Goal: Task Accomplishment & Management: Complete application form

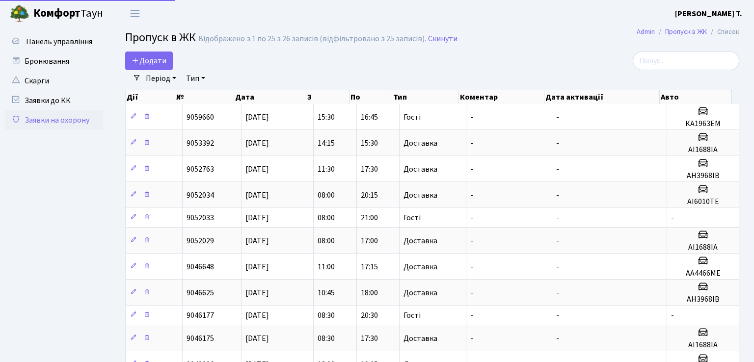
select select "25"
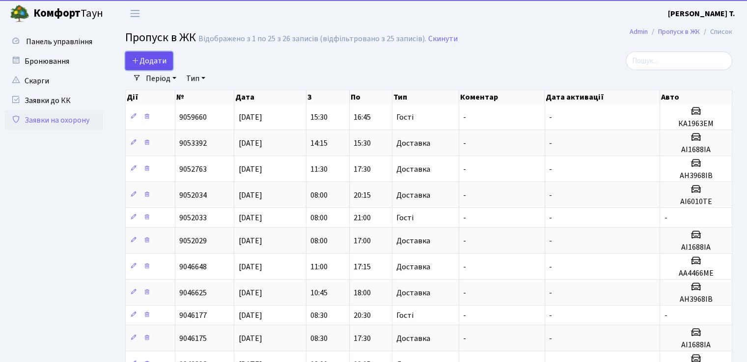
click at [153, 57] on span "Додати" at bounding box center [149, 60] width 35 height 11
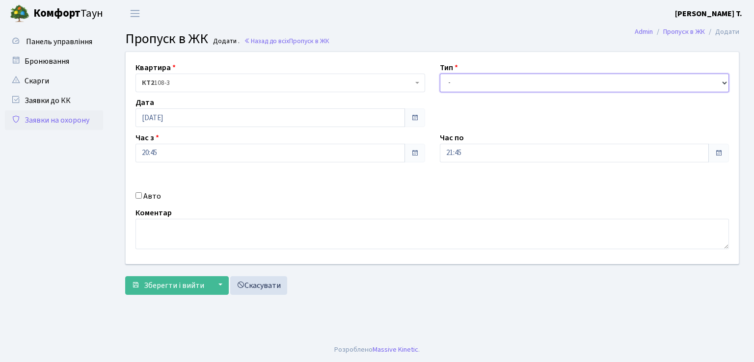
drag, startPoint x: 487, startPoint y: 82, endPoint x: 478, endPoint y: 87, distance: 10.4
click at [487, 82] on select "- Доставка Таксі Гості Сервіс" at bounding box center [585, 83] width 290 height 19
select select "1"
click at [440, 74] on select "- Доставка Таксі Гості Сервіс" at bounding box center [585, 83] width 290 height 19
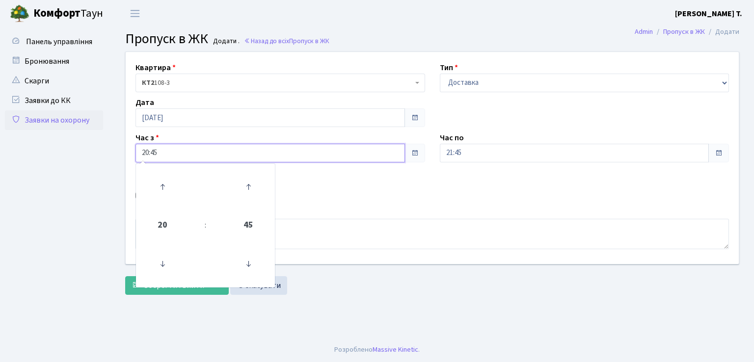
click at [189, 152] on input "20:45" at bounding box center [271, 153] width 270 height 19
click at [161, 263] on icon at bounding box center [162, 264] width 27 height 27
click at [163, 263] on icon at bounding box center [162, 264] width 27 height 27
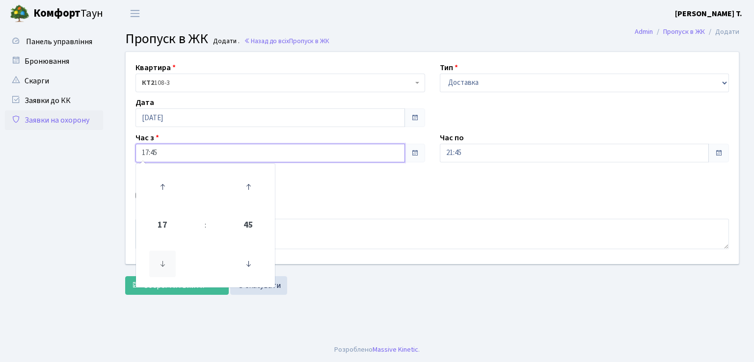
click at [163, 263] on icon at bounding box center [162, 264] width 27 height 27
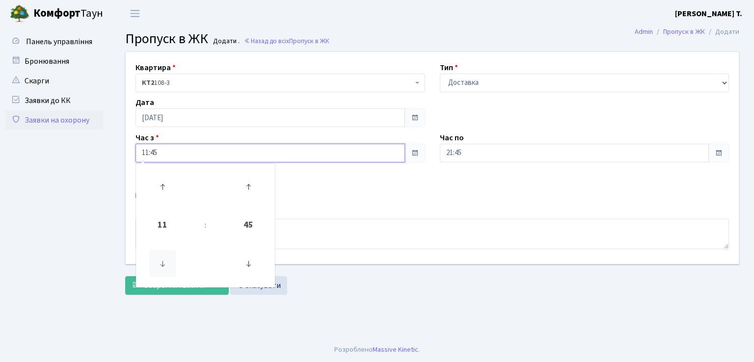
click at [163, 263] on icon at bounding box center [162, 264] width 27 height 27
type input "09:45"
click at [366, 186] on div "Квартира <b>КТ2</b>&nbsp;&nbsp;&nbsp;108-3 КТ2 108-3 Тип - Доставка Таксі Гості…" at bounding box center [432, 158] width 628 height 212
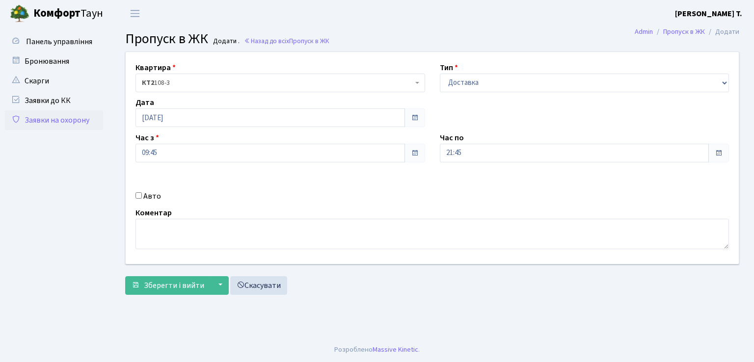
click at [138, 194] on input "Авто" at bounding box center [139, 195] width 6 height 6
checkbox input "true"
drag, startPoint x: 459, startPoint y: 186, endPoint x: 467, endPoint y: 198, distance: 14.8
click at [459, 186] on input "text" at bounding box center [585, 188] width 290 height 19
type input "АІ1688ІА"
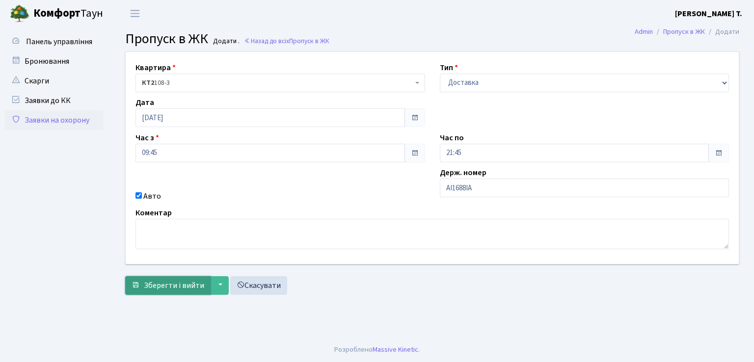
click at [171, 286] on span "Зберегти і вийти" at bounding box center [174, 285] width 60 height 11
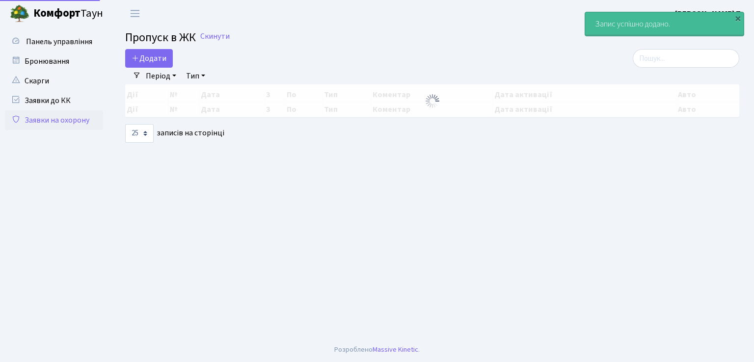
select select "25"
